Goal: Task Accomplishment & Management: Manage account settings

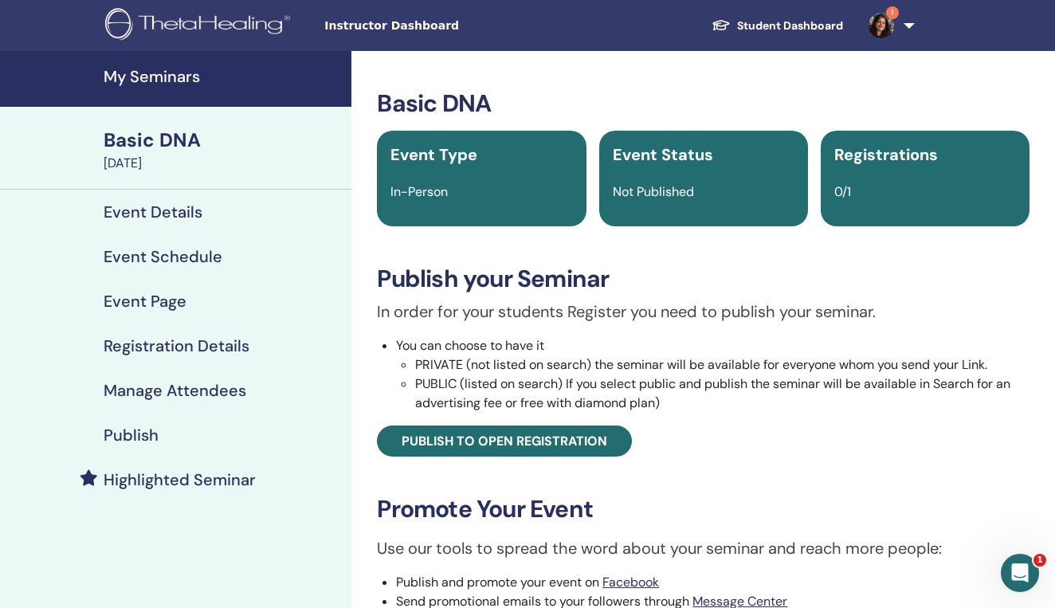
click at [159, 142] on div "Basic DNA" at bounding box center [223, 140] width 238 height 27
click at [150, 144] on div "Basic DNA" at bounding box center [223, 140] width 238 height 27
click at [153, 76] on h4 "My Seminars" at bounding box center [223, 76] width 238 height 19
click at [144, 77] on h4 "My Seminars" at bounding box center [223, 76] width 238 height 19
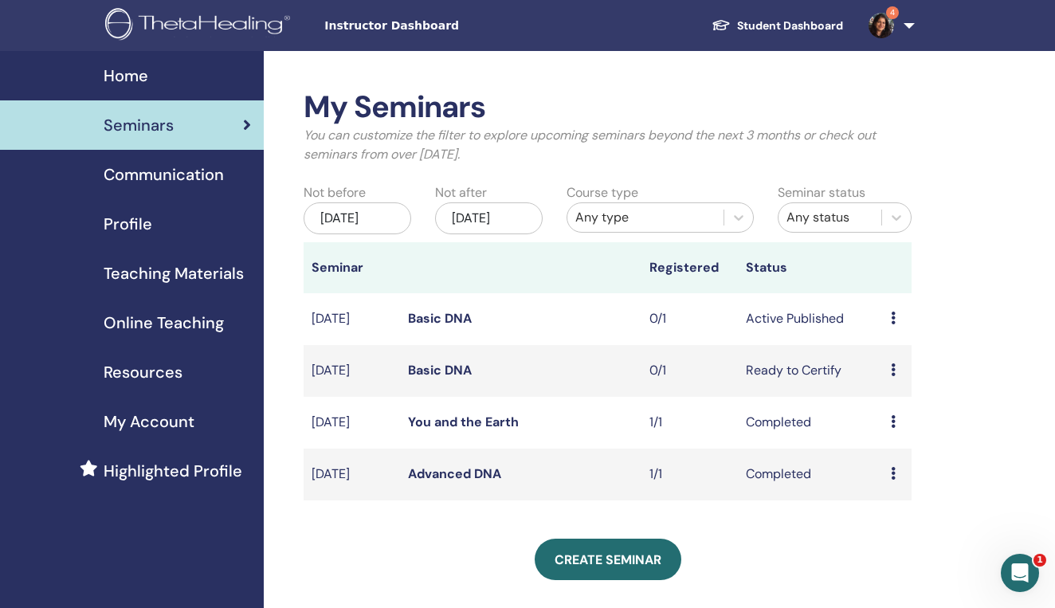
click at [889, 332] on td "Preview Edit Attendees Cancel" at bounding box center [897, 319] width 29 height 52
click at [159, 175] on span "Communication" at bounding box center [164, 175] width 120 height 24
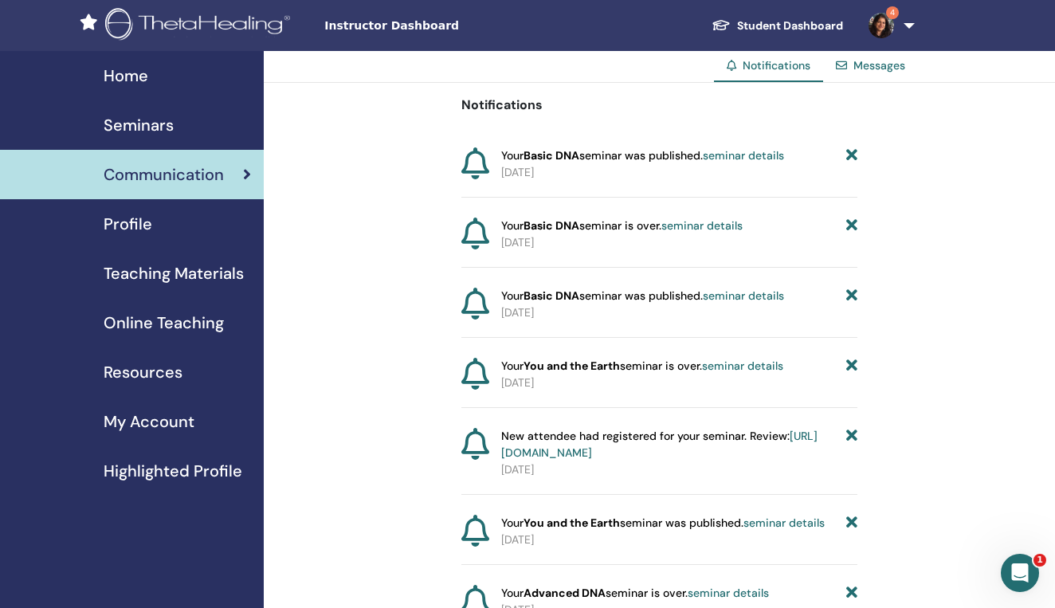
click at [143, 424] on span "My Account" at bounding box center [149, 422] width 91 height 24
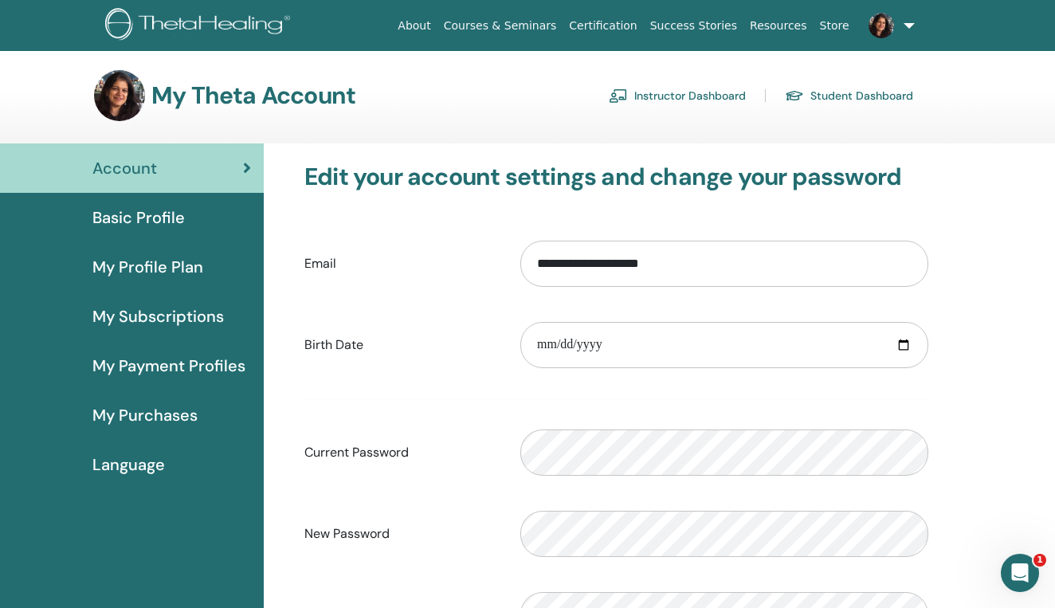
click at [652, 98] on link "Instructor Dashboard" at bounding box center [677, 96] width 137 height 26
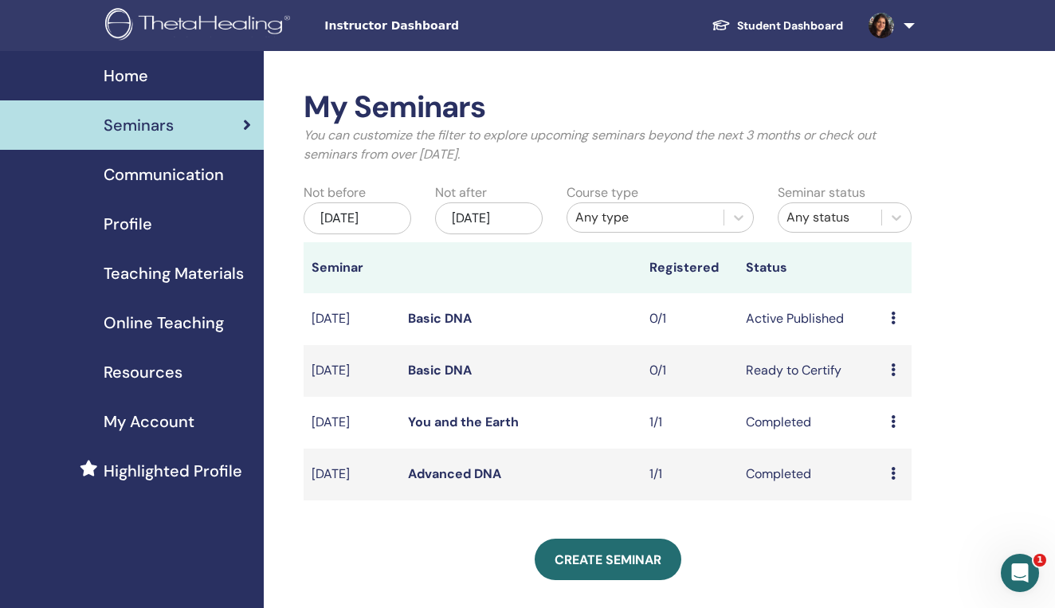
click at [429, 327] on link "Basic DNA" at bounding box center [440, 318] width 64 height 17
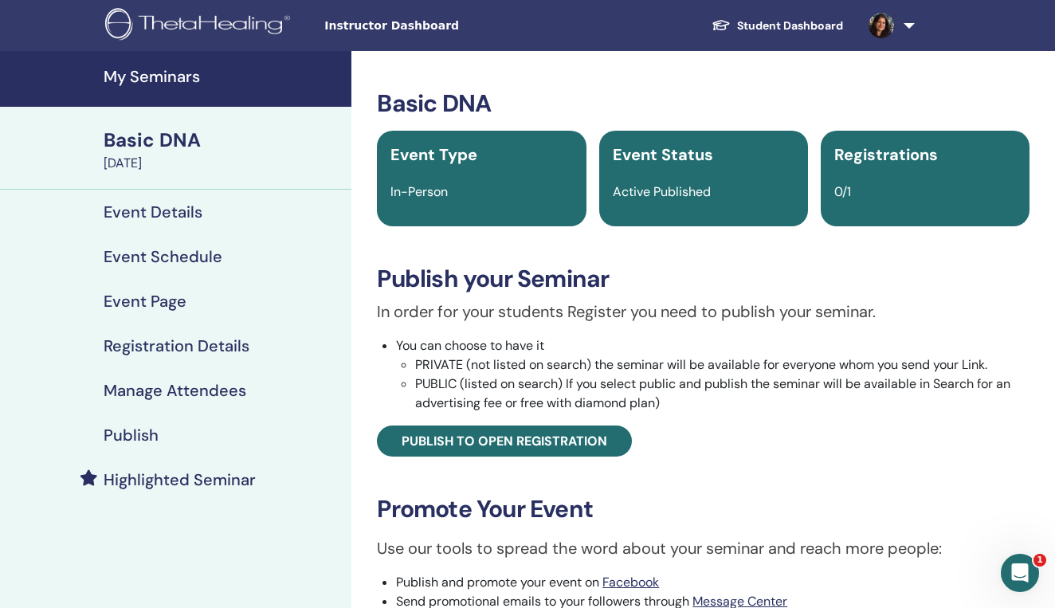
click at [778, 478] on div "Basic DNA Event Type In-Person Event Status Active Published Registrations 0/1 …" at bounding box center [703, 437] width 685 height 696
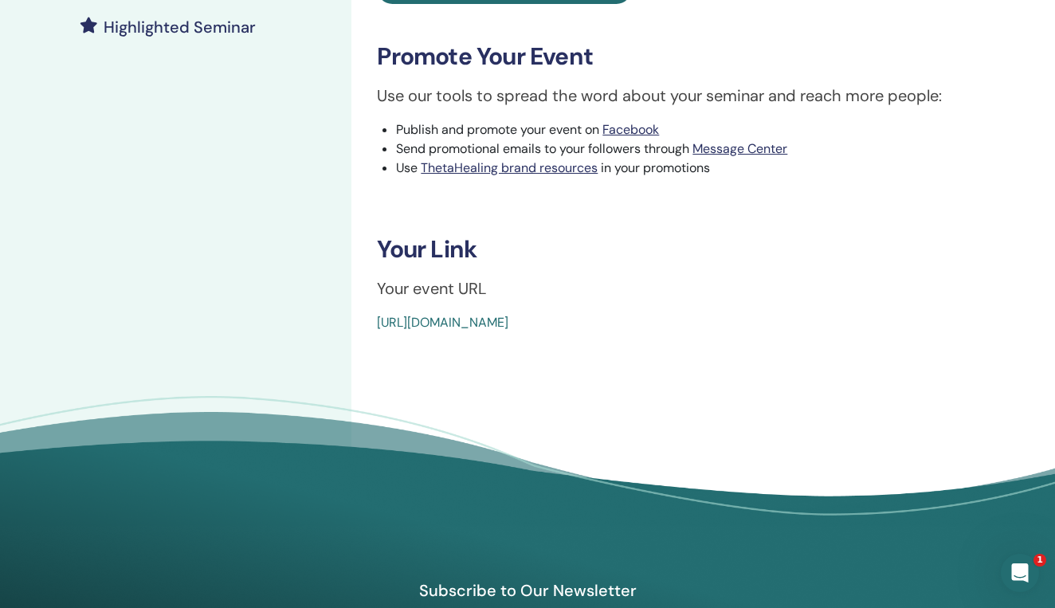
scroll to position [465, 0]
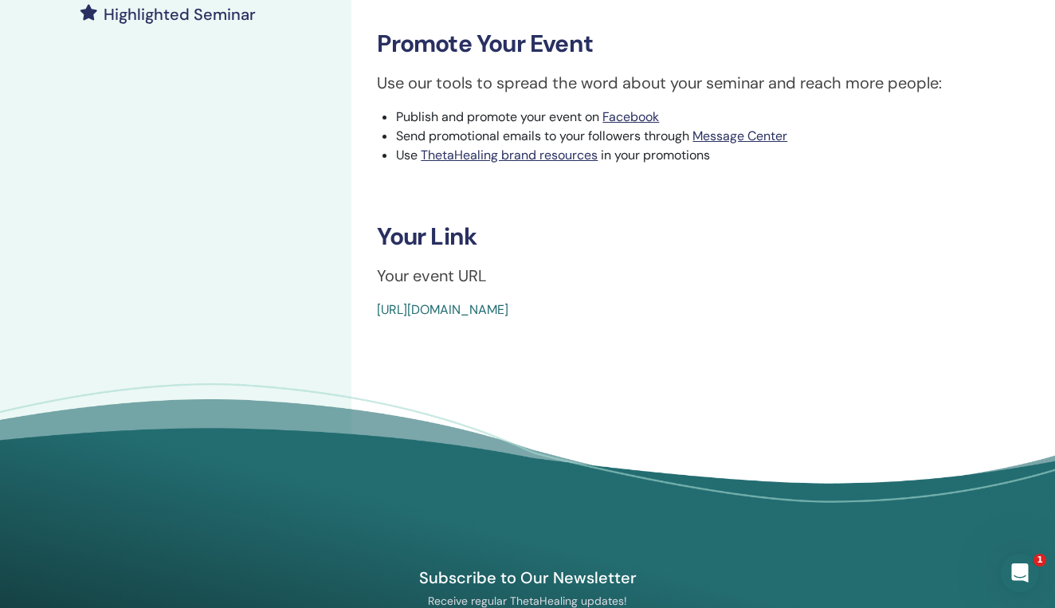
drag, startPoint x: 736, startPoint y: 308, endPoint x: 368, endPoint y: 306, distance: 368.2
copy link "https://www.thetahealing.com/seminar-378036-details.html"
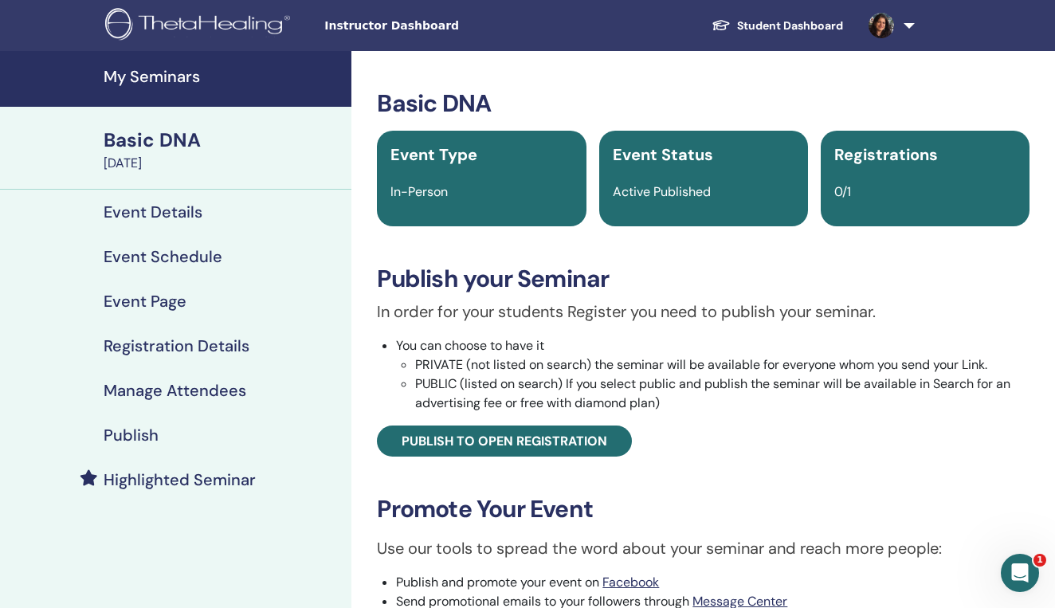
scroll to position [0, 0]
